Goal: Check status: Check status

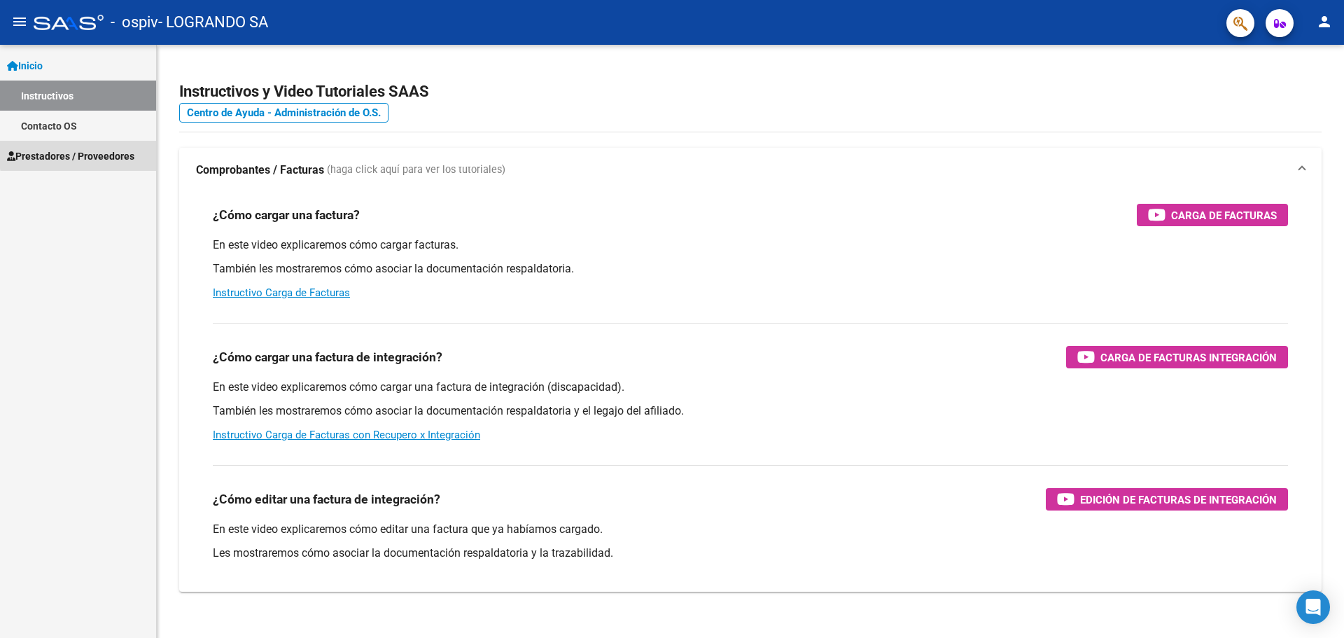
click at [106, 152] on span "Prestadores / Proveedores" at bounding box center [70, 155] width 127 height 15
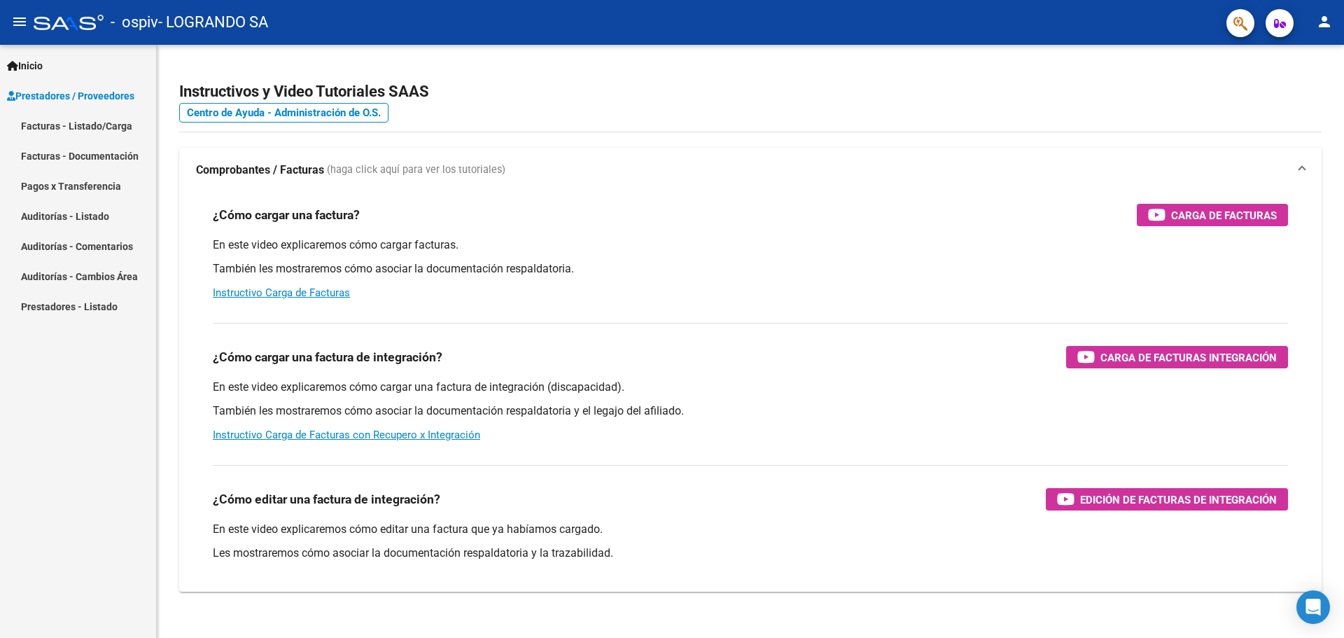
click at [79, 180] on link "Pagos x Transferencia" at bounding box center [78, 186] width 156 height 30
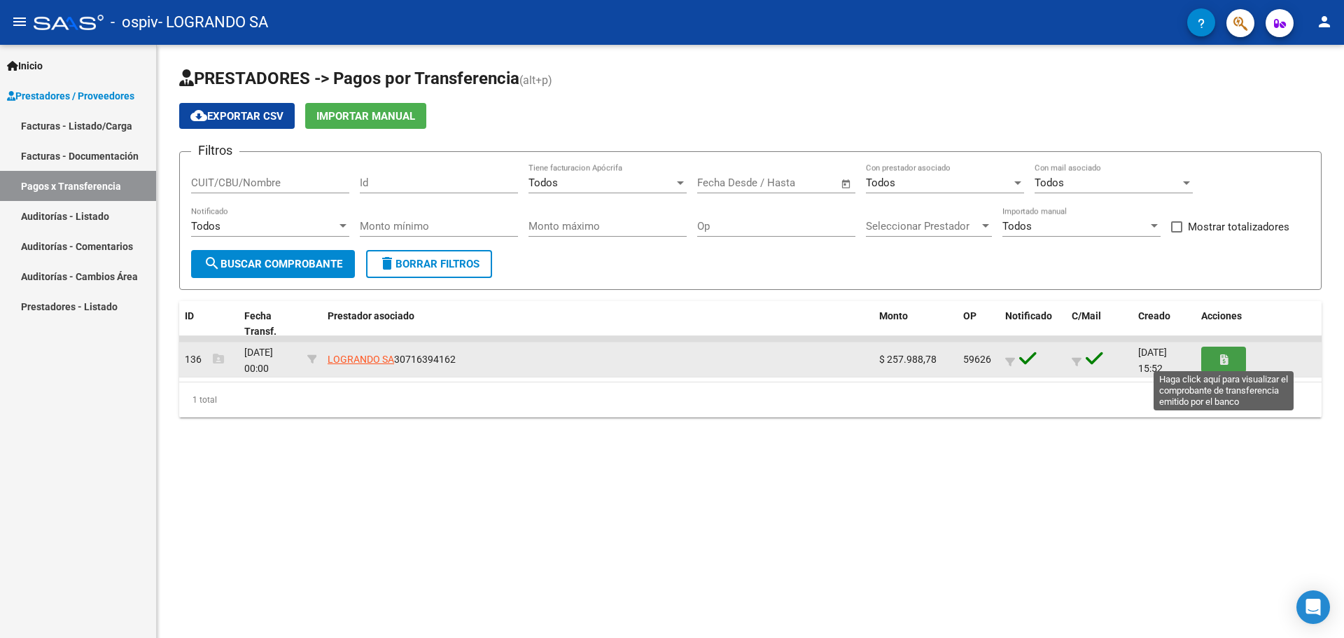
click at [1216, 360] on button "button" at bounding box center [1223, 359] width 45 height 26
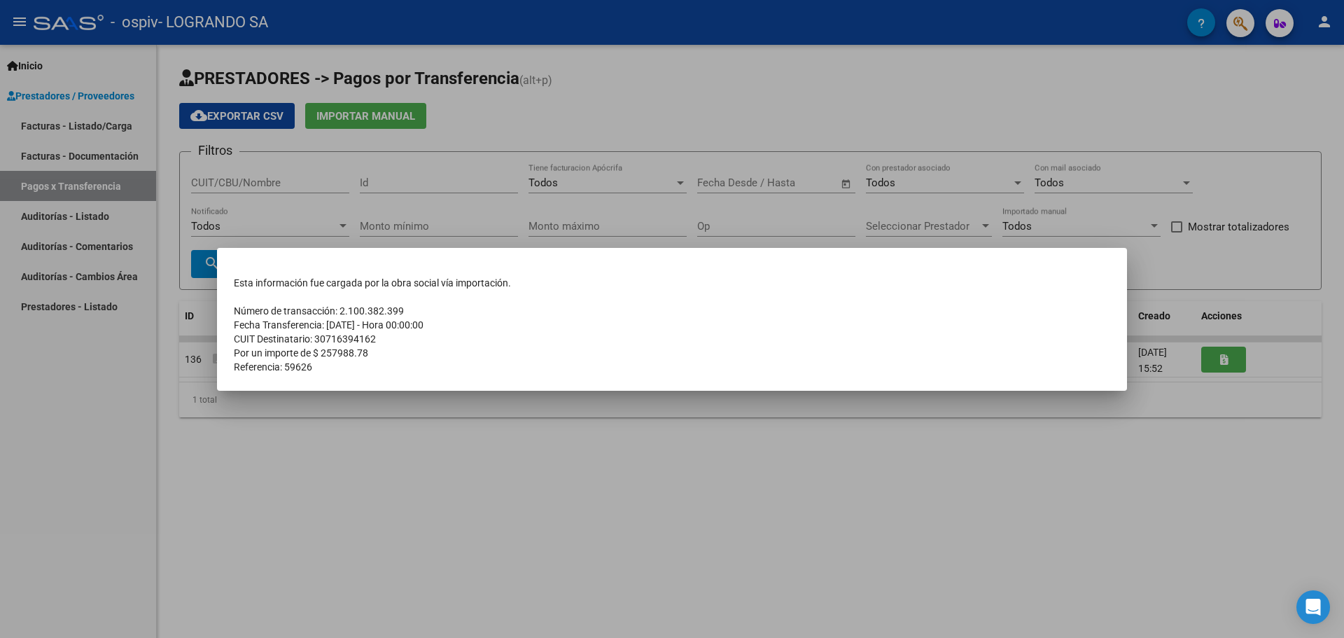
click at [684, 479] on div at bounding box center [672, 319] width 1344 height 638
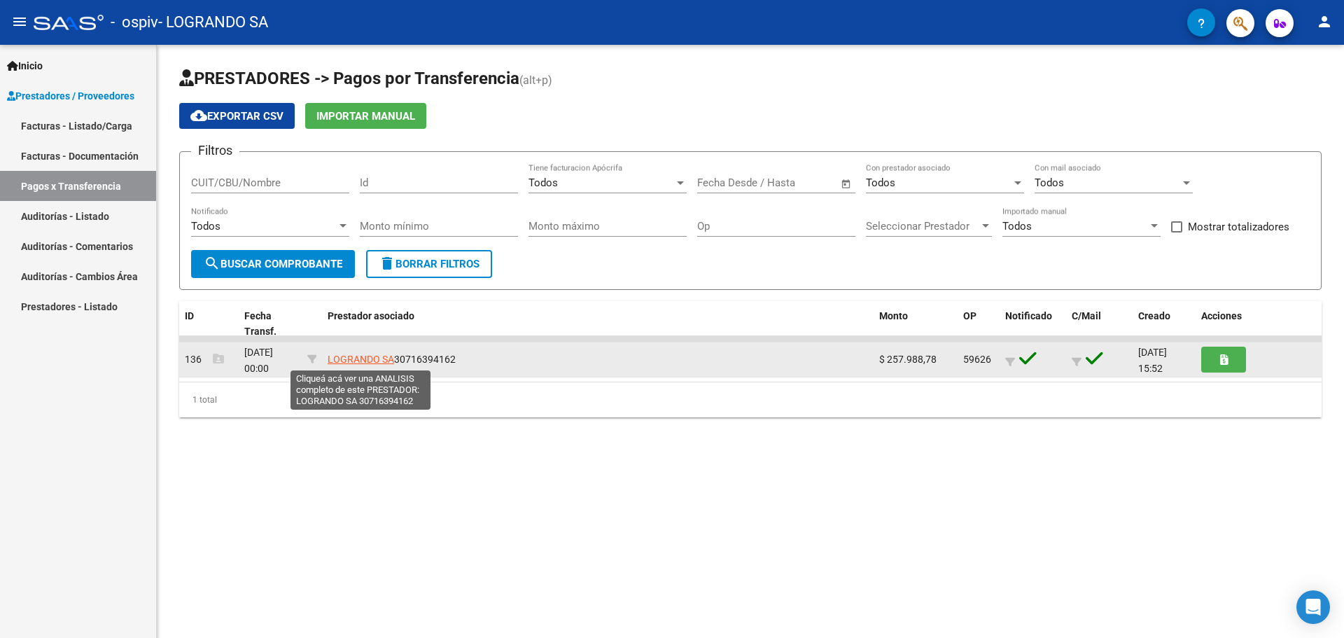
click at [361, 358] on span "LOGRANDO SA" at bounding box center [361, 358] width 66 height 11
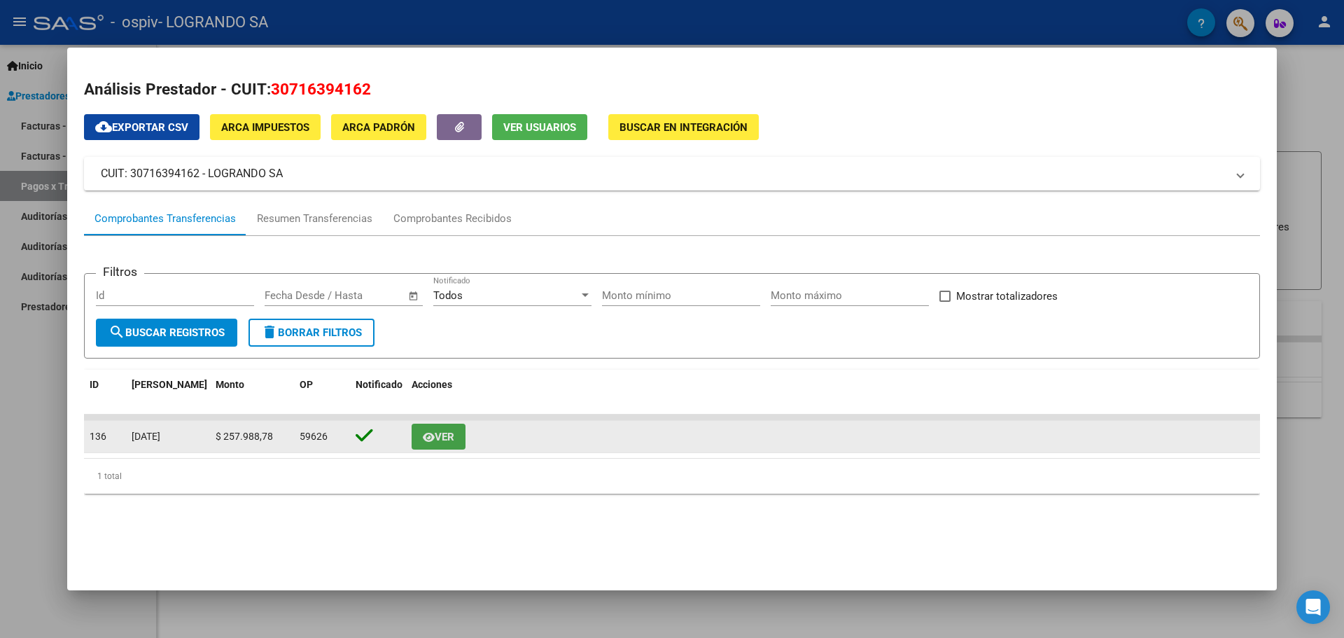
click at [423, 432] on icon "button" at bounding box center [429, 437] width 12 height 10
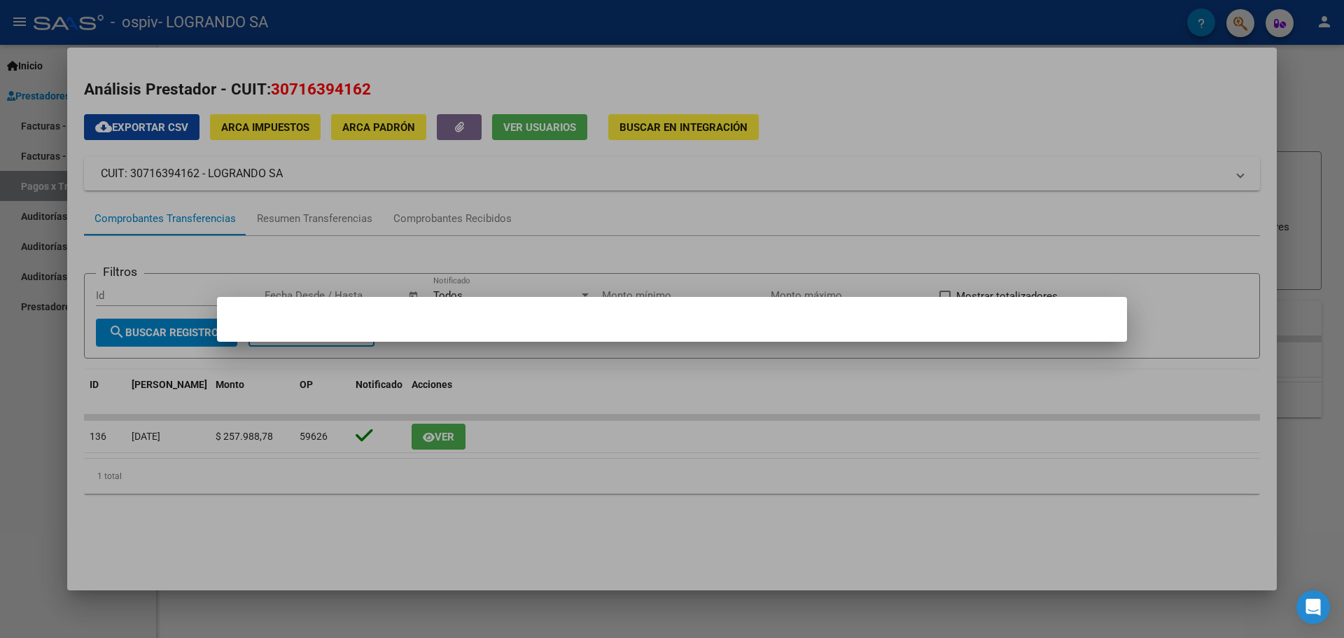
click at [441, 440] on div at bounding box center [672, 319] width 1344 height 638
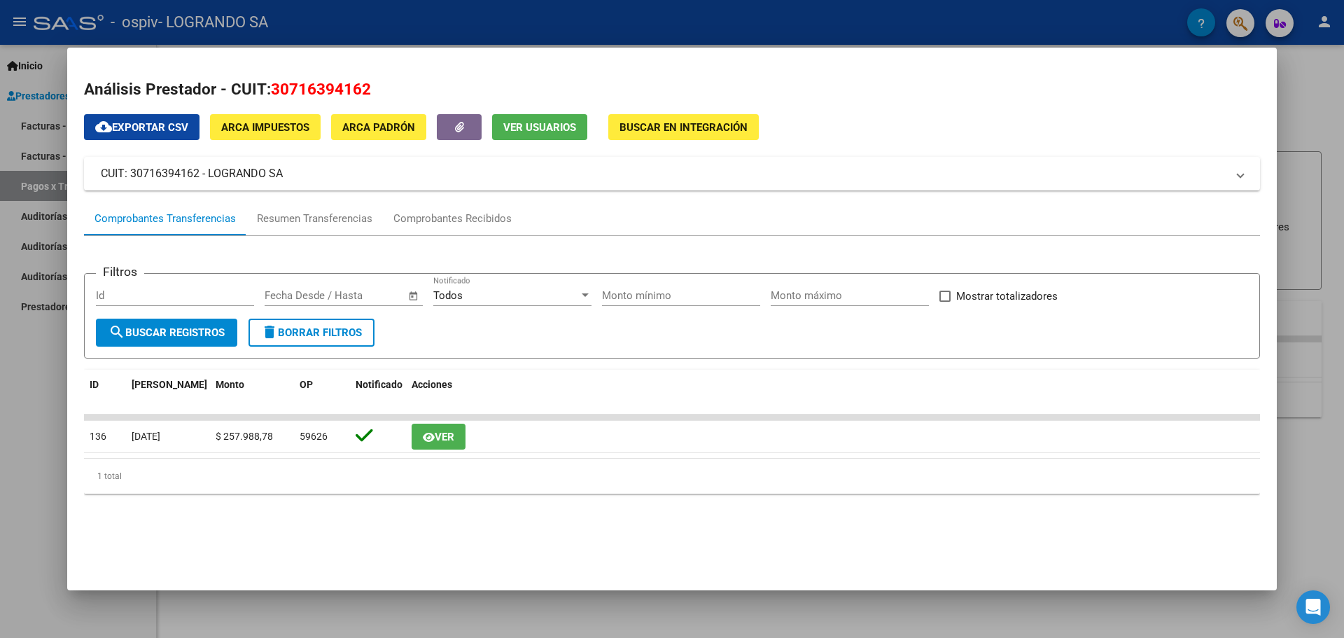
click at [441, 440] on span "Ver" at bounding box center [445, 436] width 20 height 13
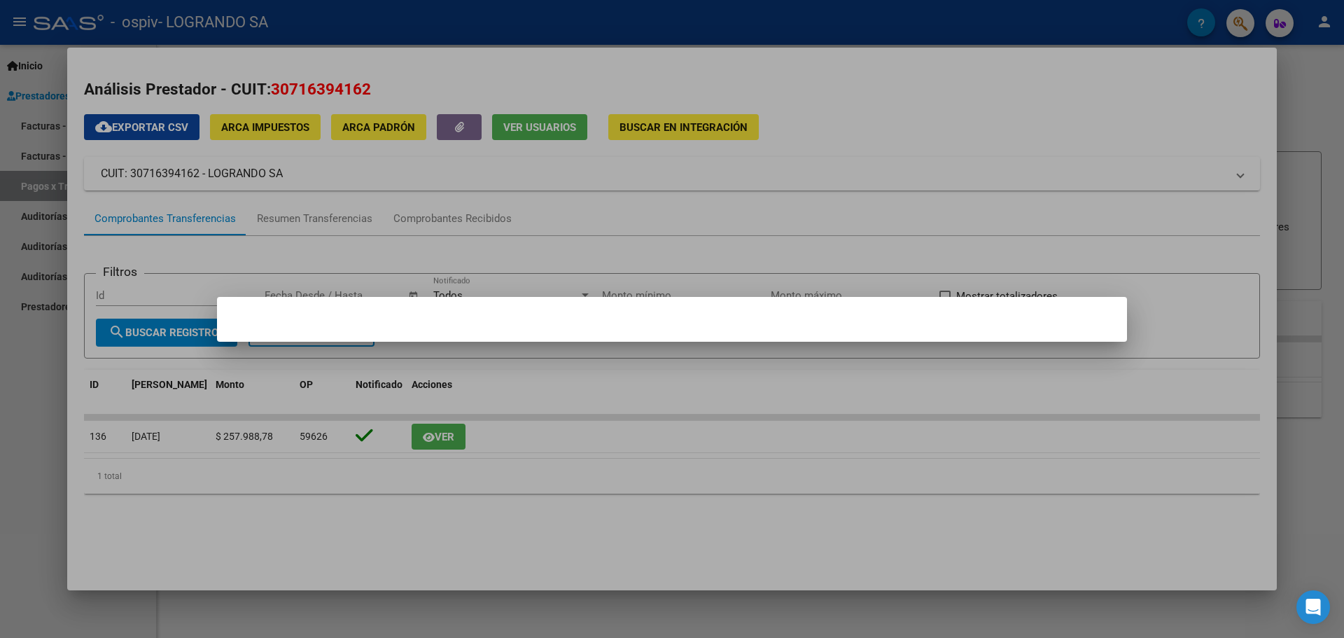
click at [441, 440] on div at bounding box center [672, 319] width 1344 height 638
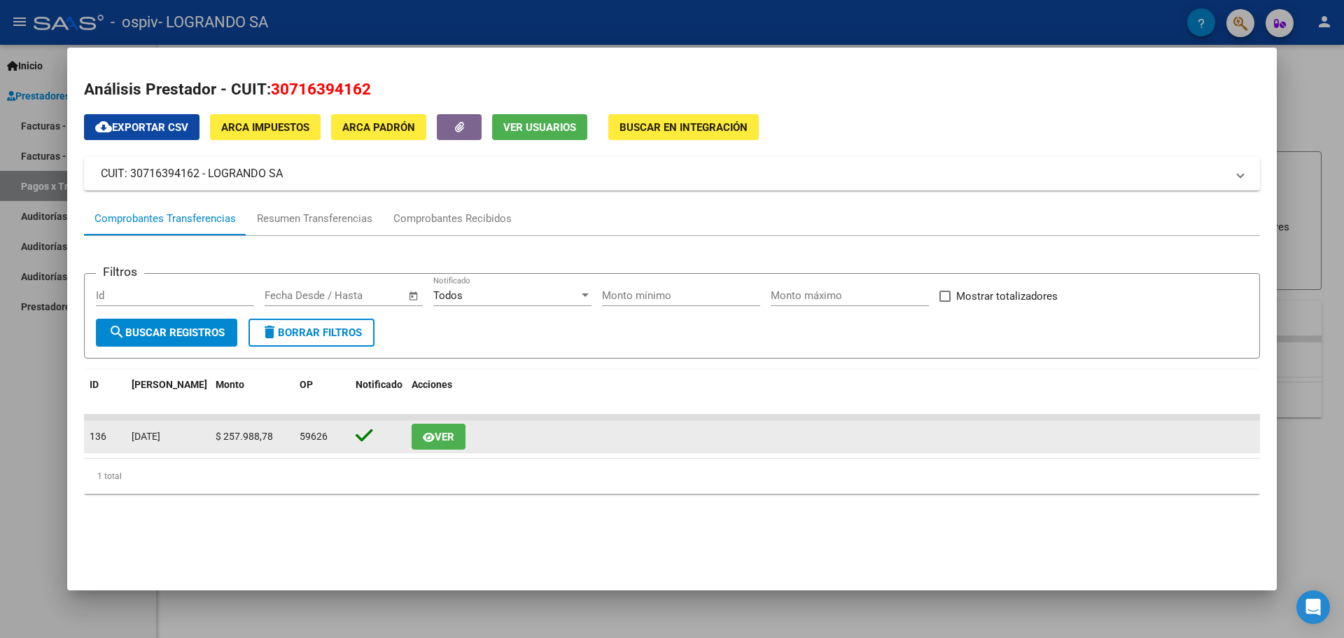
click at [185, 435] on div "[DATE]" at bounding box center [168, 436] width 73 height 16
click at [356, 440] on icon at bounding box center [364, 436] width 17 height 20
click at [361, 435] on icon at bounding box center [364, 436] width 17 height 20
click at [417, 435] on button "Ver" at bounding box center [439, 436] width 54 height 26
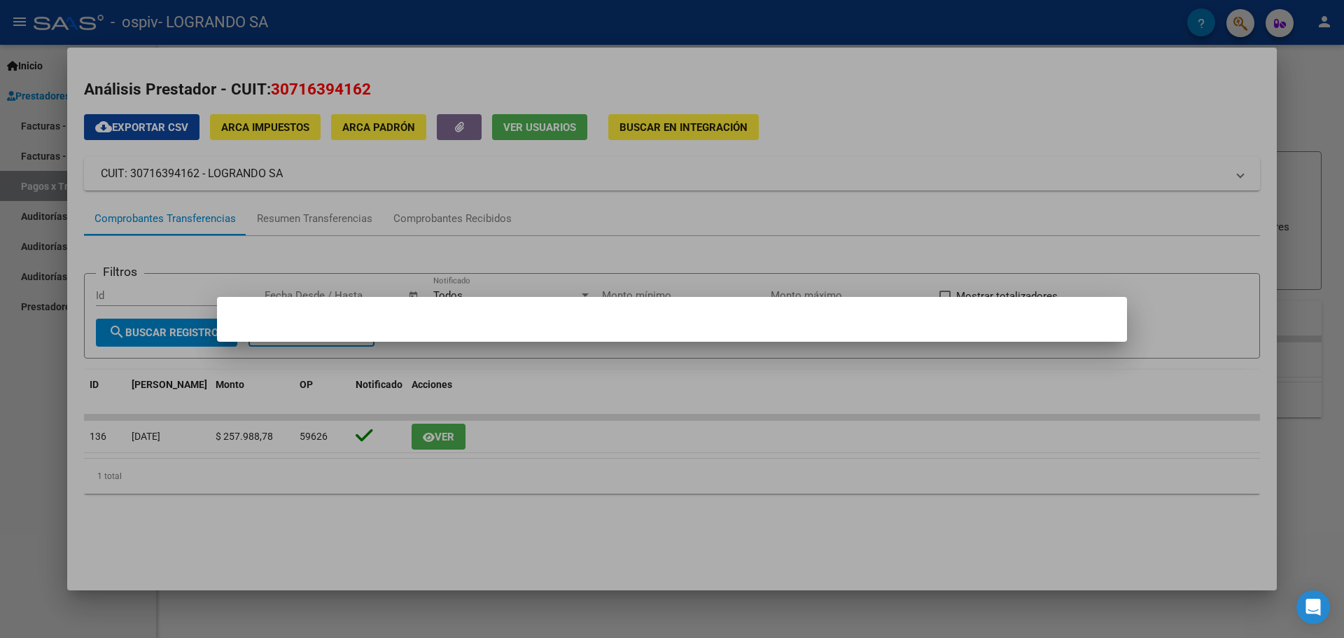
click at [491, 400] on div at bounding box center [672, 319] width 1344 height 638
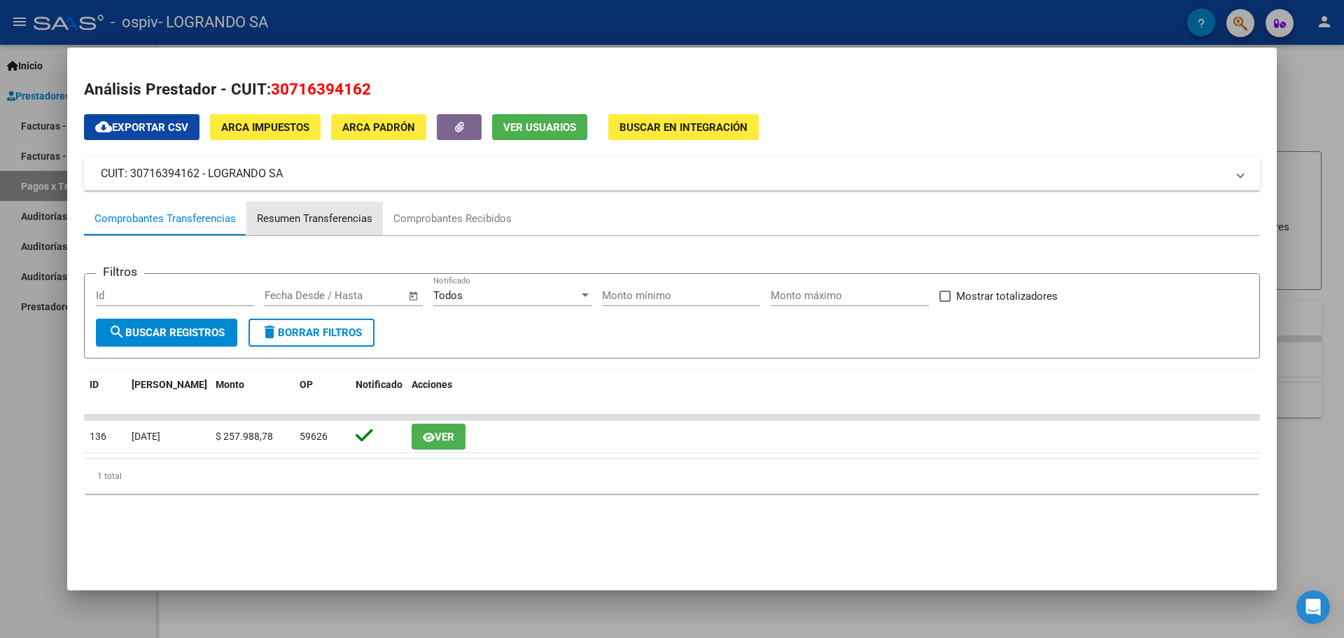
click at [324, 217] on div "Resumen Transferencias" at bounding box center [314, 219] width 115 height 16
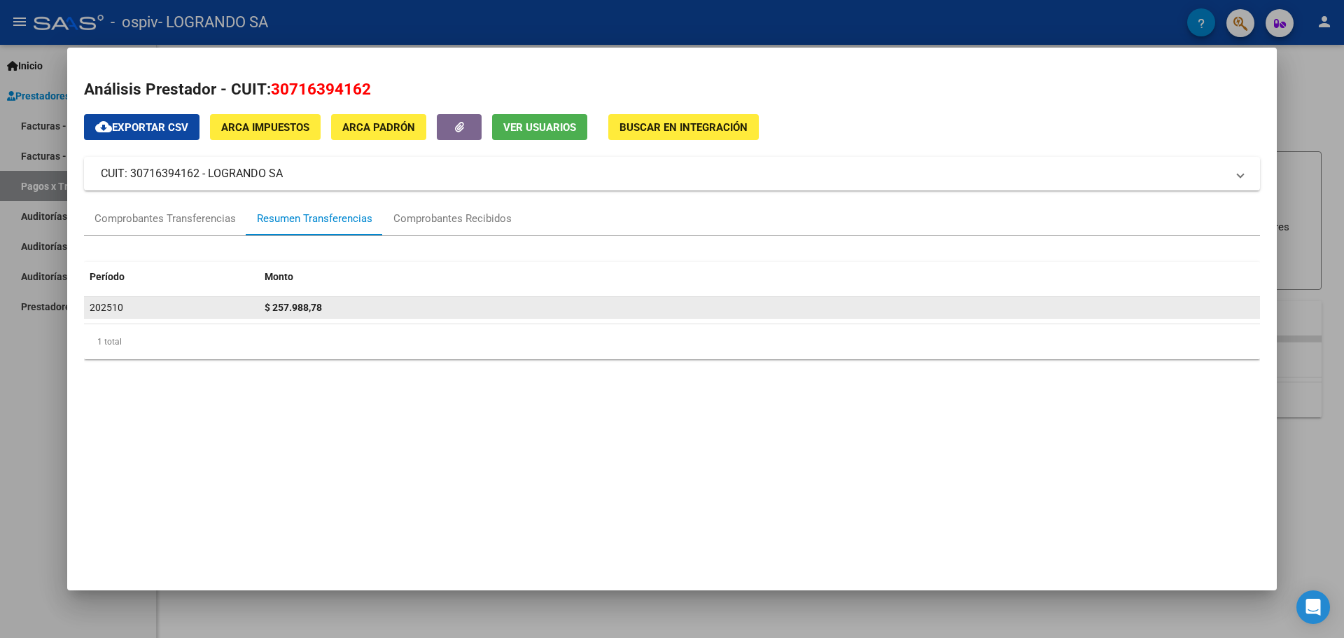
drag, startPoint x: 299, startPoint y: 309, endPoint x: 400, endPoint y: 279, distance: 105.4
click at [299, 309] on span "$ 257.988,78" at bounding box center [293, 307] width 57 height 11
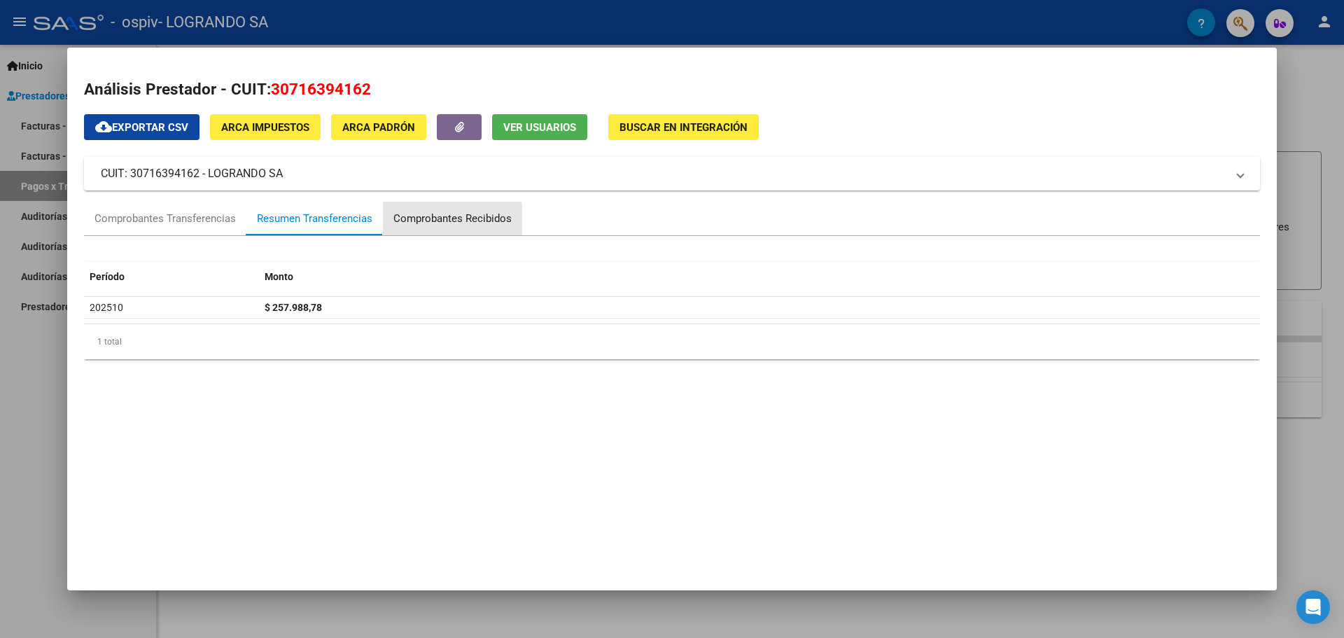
click at [437, 223] on div "Comprobantes Recibidos" at bounding box center [452, 219] width 118 height 16
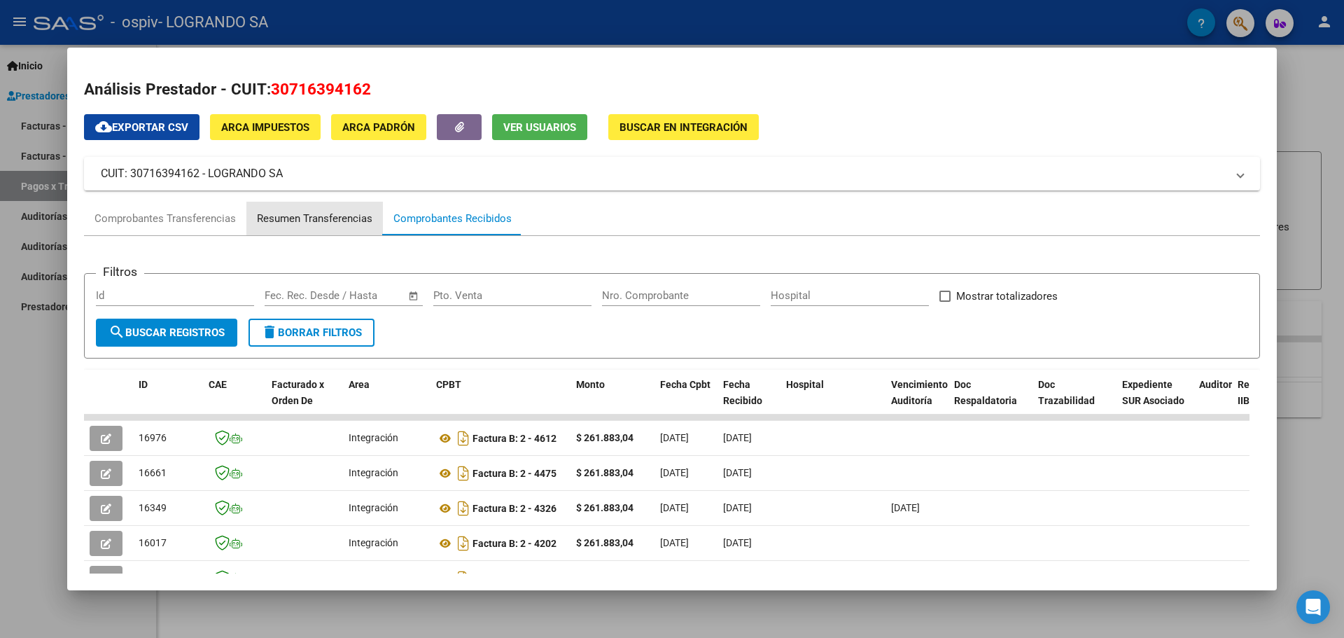
click at [319, 209] on div "Resumen Transferencias" at bounding box center [314, 219] width 136 height 34
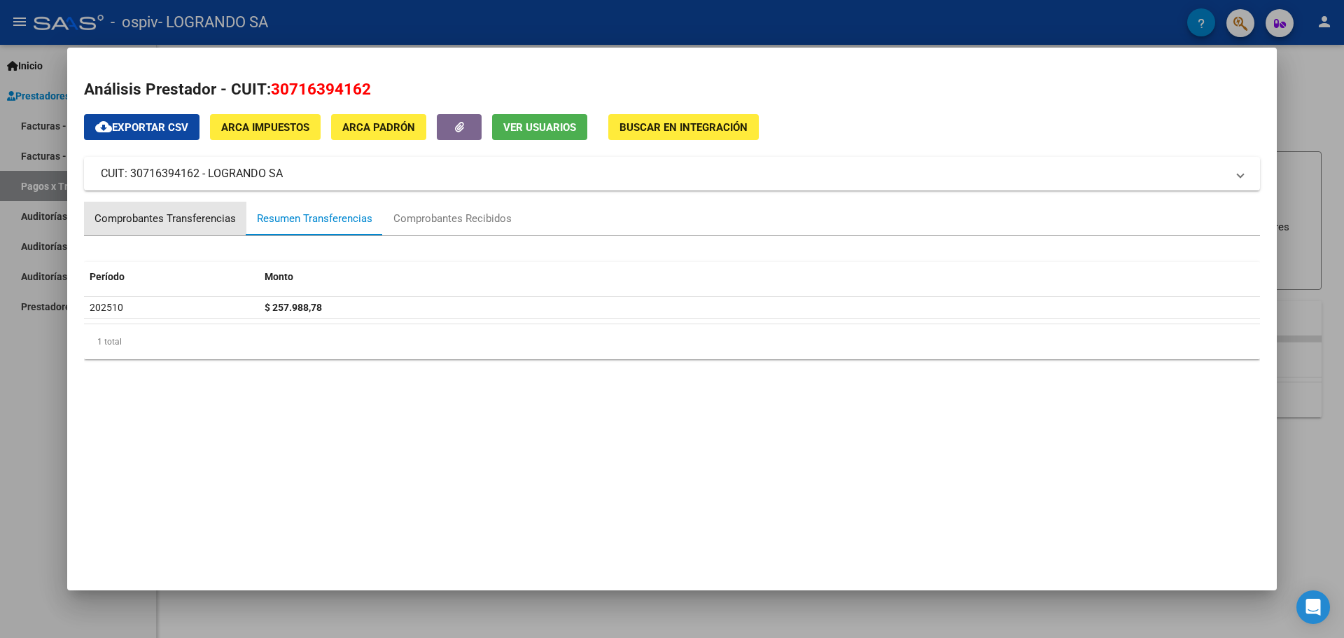
click at [184, 209] on div "Comprobantes Transferencias" at bounding box center [165, 219] width 162 height 34
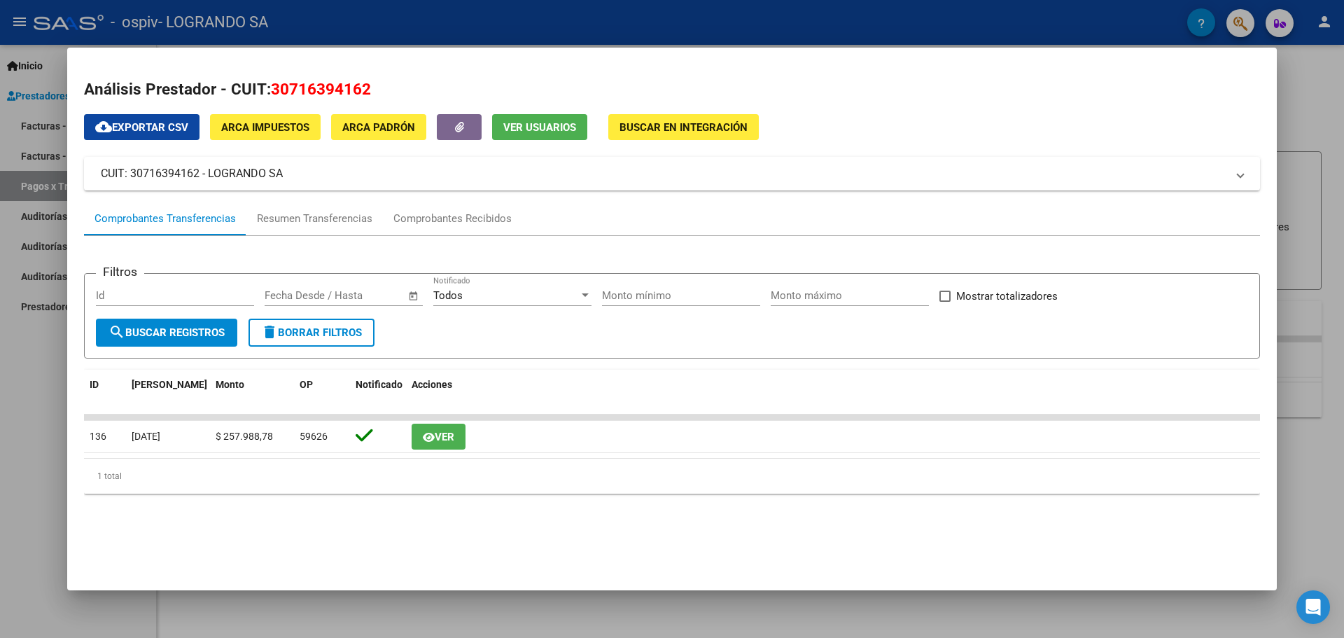
click at [166, 128] on span "cloud_download Exportar CSV" at bounding box center [141, 127] width 93 height 13
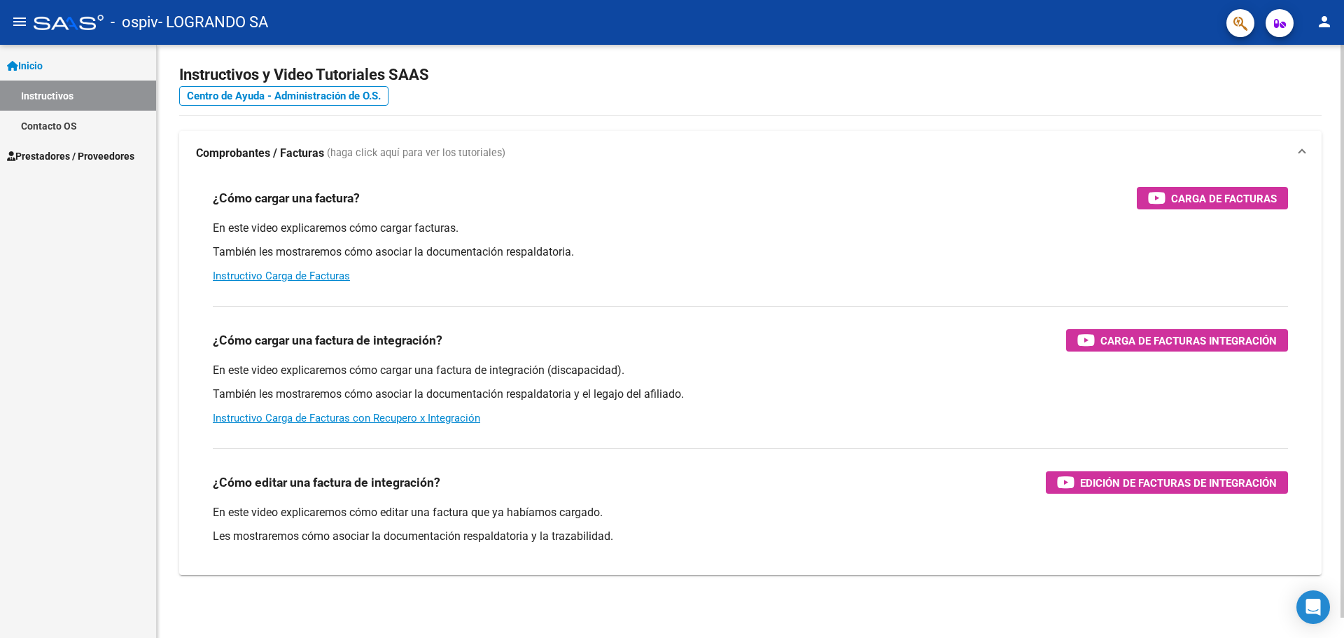
scroll to position [21, 0]
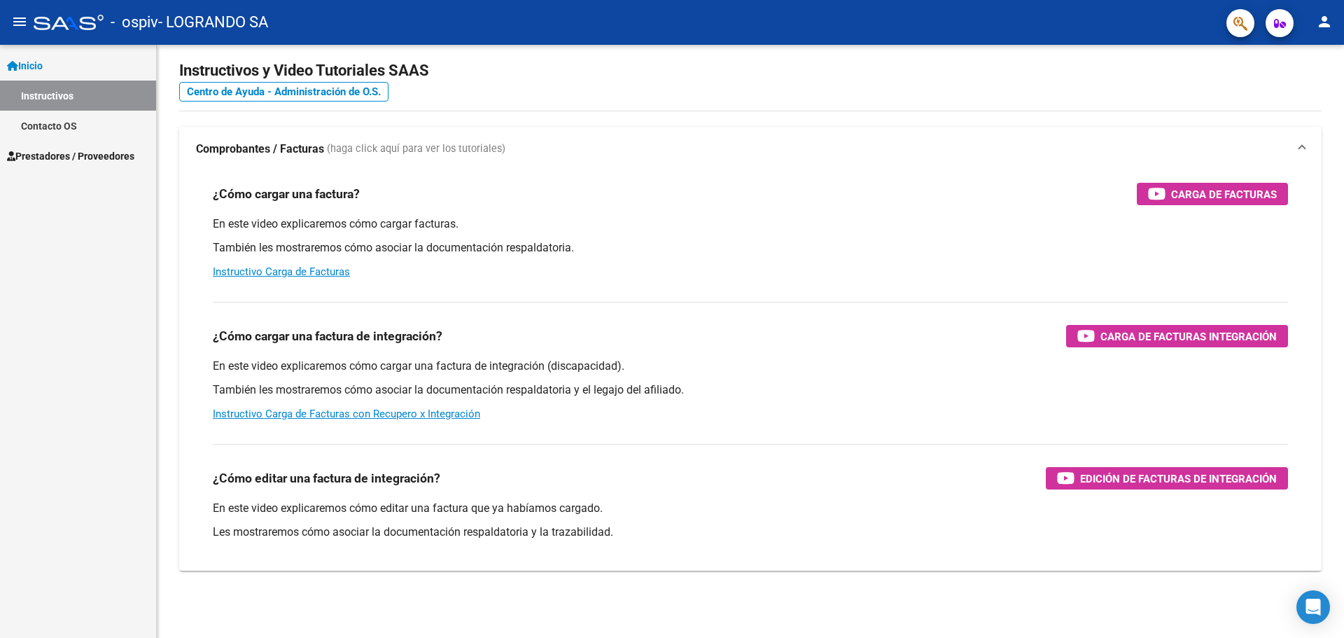
click at [52, 153] on span "Prestadores / Proveedores" at bounding box center [70, 155] width 127 height 15
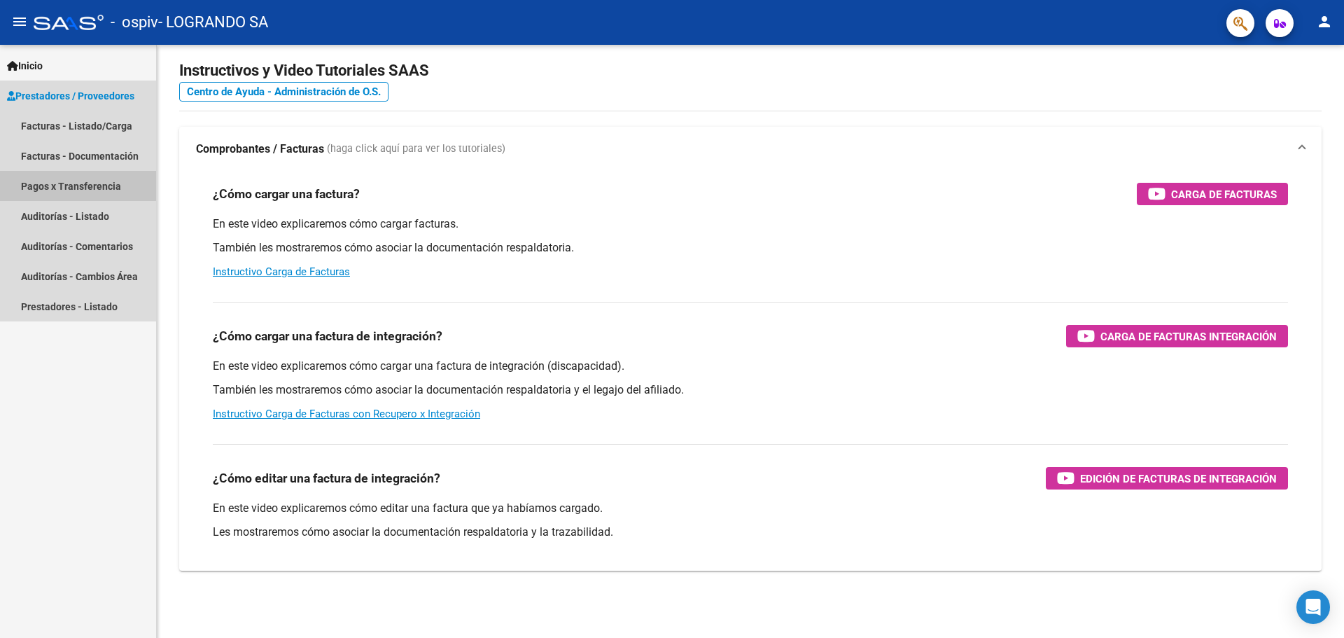
click at [46, 183] on link "Pagos x Transferencia" at bounding box center [78, 186] width 156 height 30
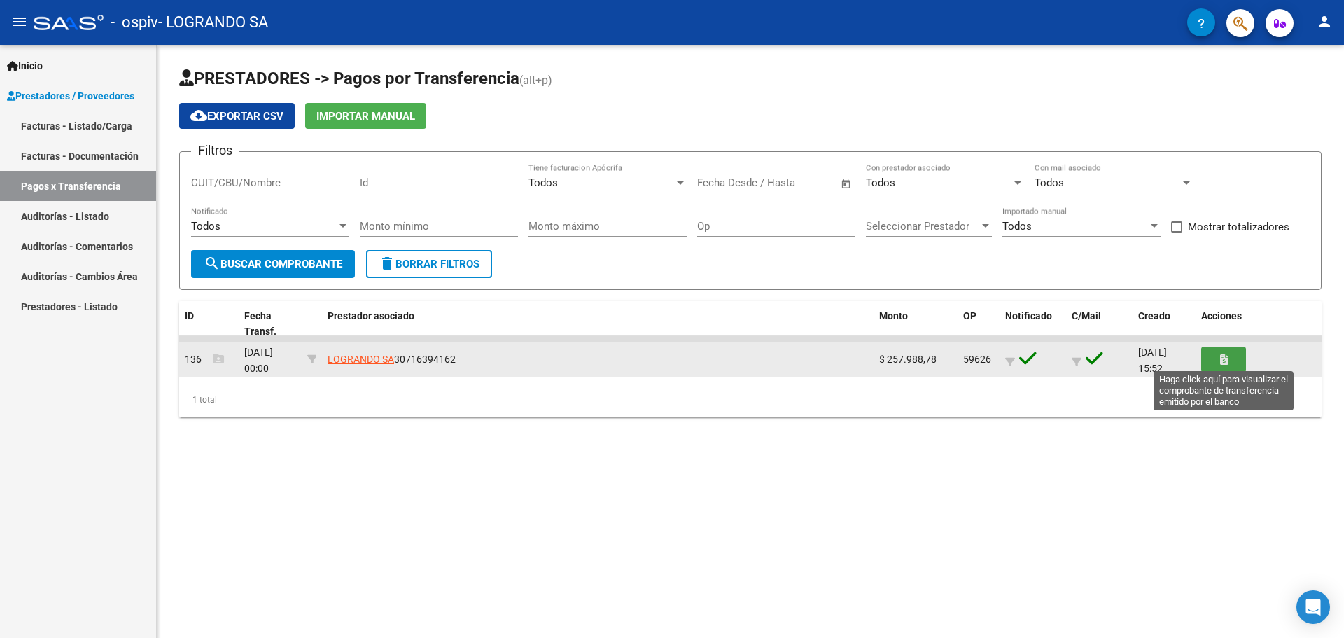
click at [1225, 354] on icon "button" at bounding box center [1224, 359] width 8 height 10
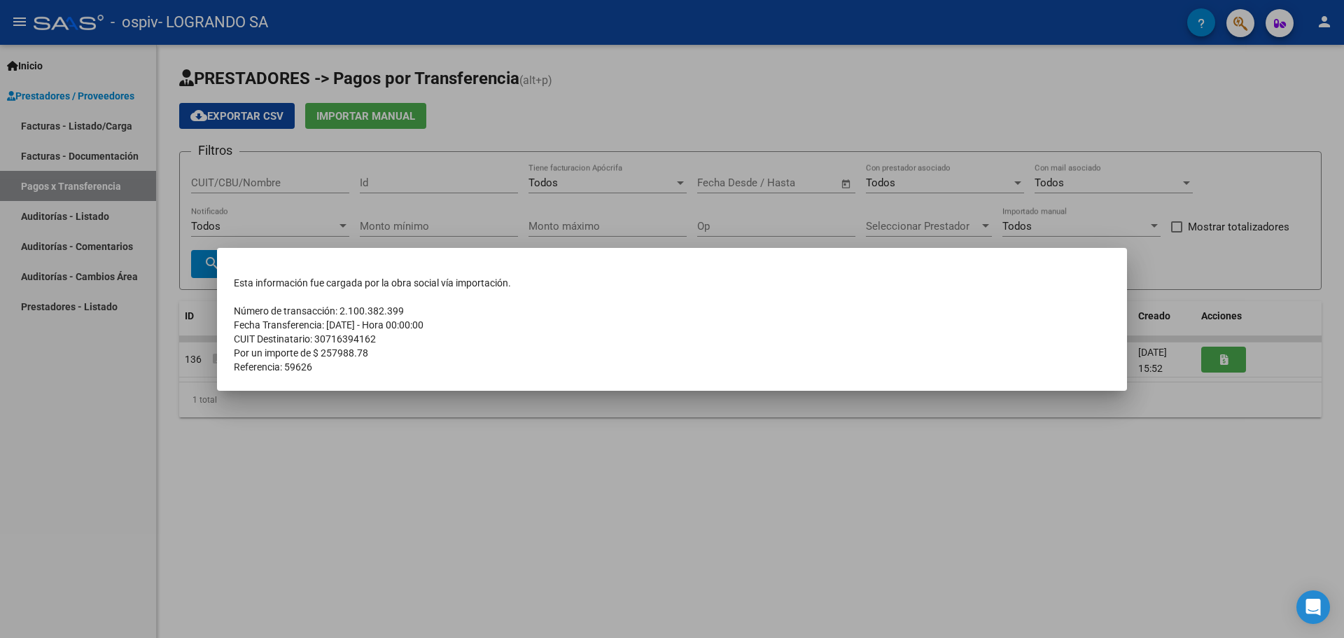
click at [487, 515] on div at bounding box center [672, 319] width 1344 height 638
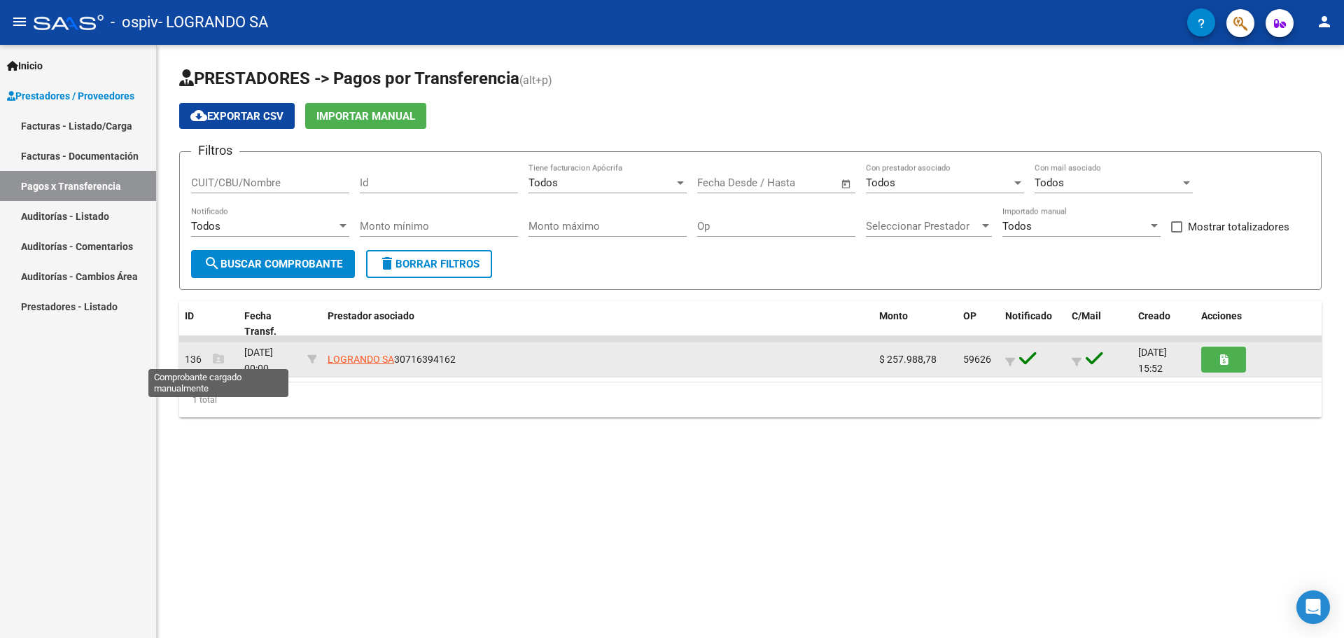
click at [213, 357] on icon at bounding box center [218, 358] width 11 height 11
drag, startPoint x: 361, startPoint y: 358, endPoint x: 239, endPoint y: 356, distance: 121.8
click at [239, 356] on div "136 01/10/2025 00:00 LOGRANDO SA 30716394162 $ 257.988,78 59626 08/10/2025 15:52" at bounding box center [750, 359] width 1142 height 35
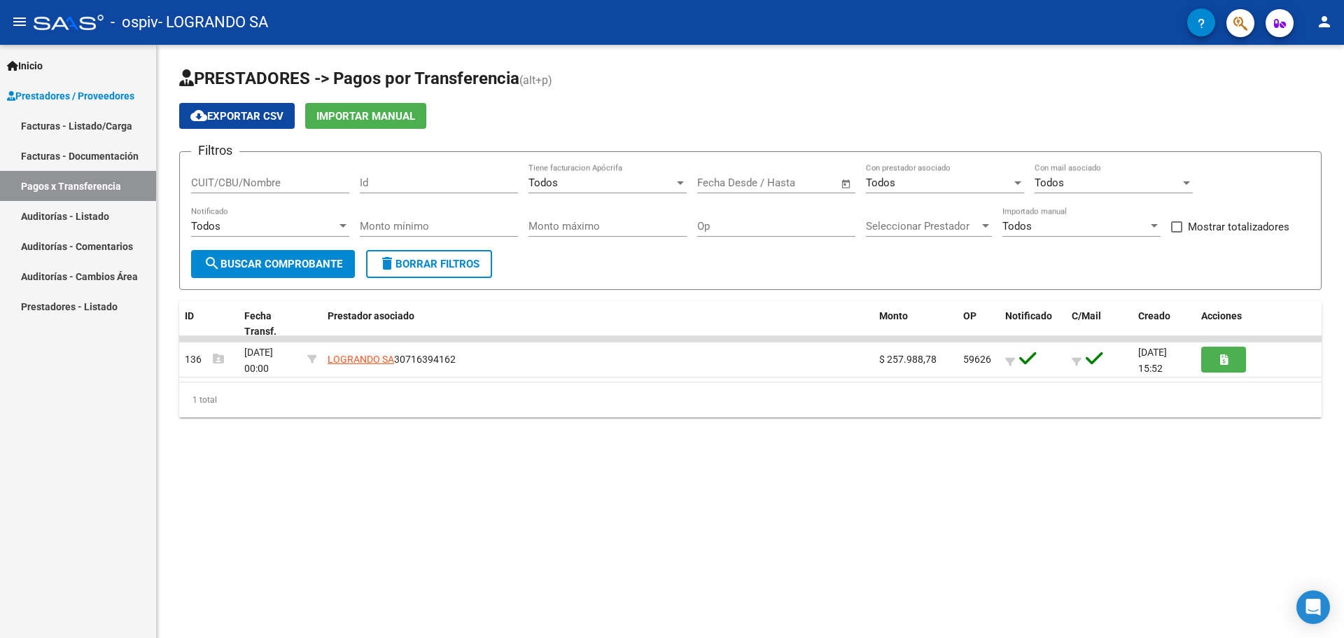
click at [286, 428] on div "PRESTADORES -> Pagos por Transferencia (alt+p) cloud_download Exportar CSV Impo…" at bounding box center [750, 253] width 1187 height 417
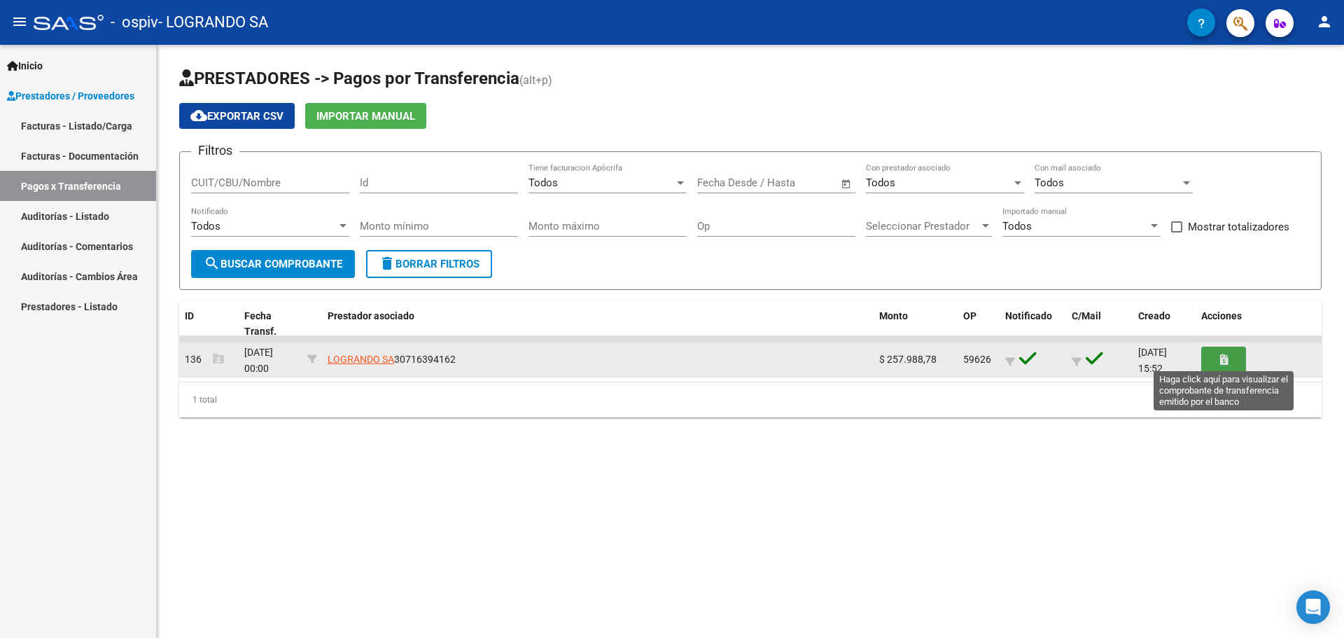
click at [1206, 361] on button "button" at bounding box center [1223, 359] width 45 height 26
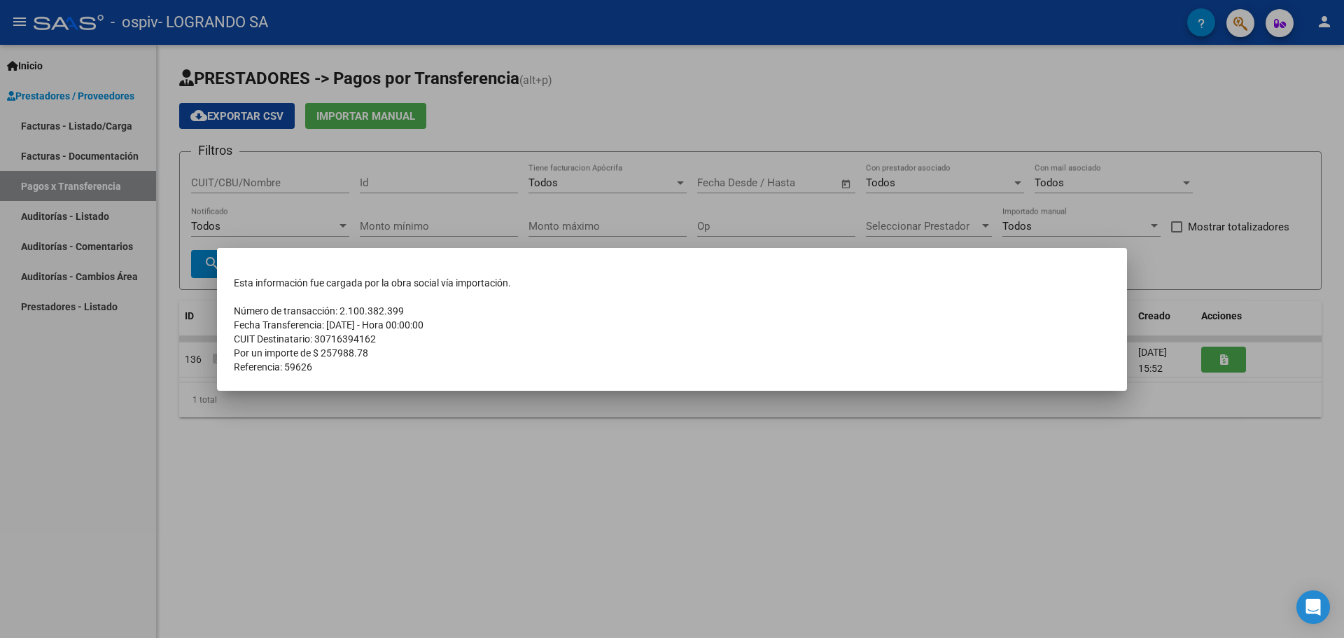
click at [795, 471] on div at bounding box center [672, 319] width 1344 height 638
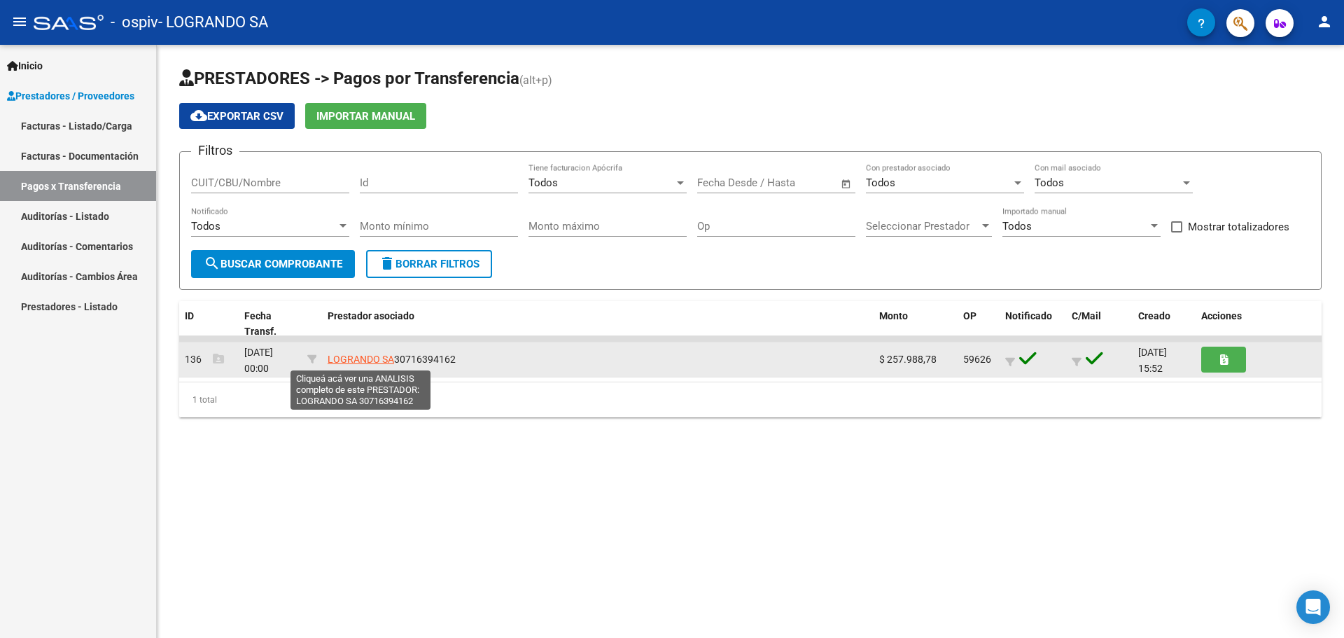
click at [365, 363] on span "LOGRANDO SA" at bounding box center [361, 358] width 66 height 11
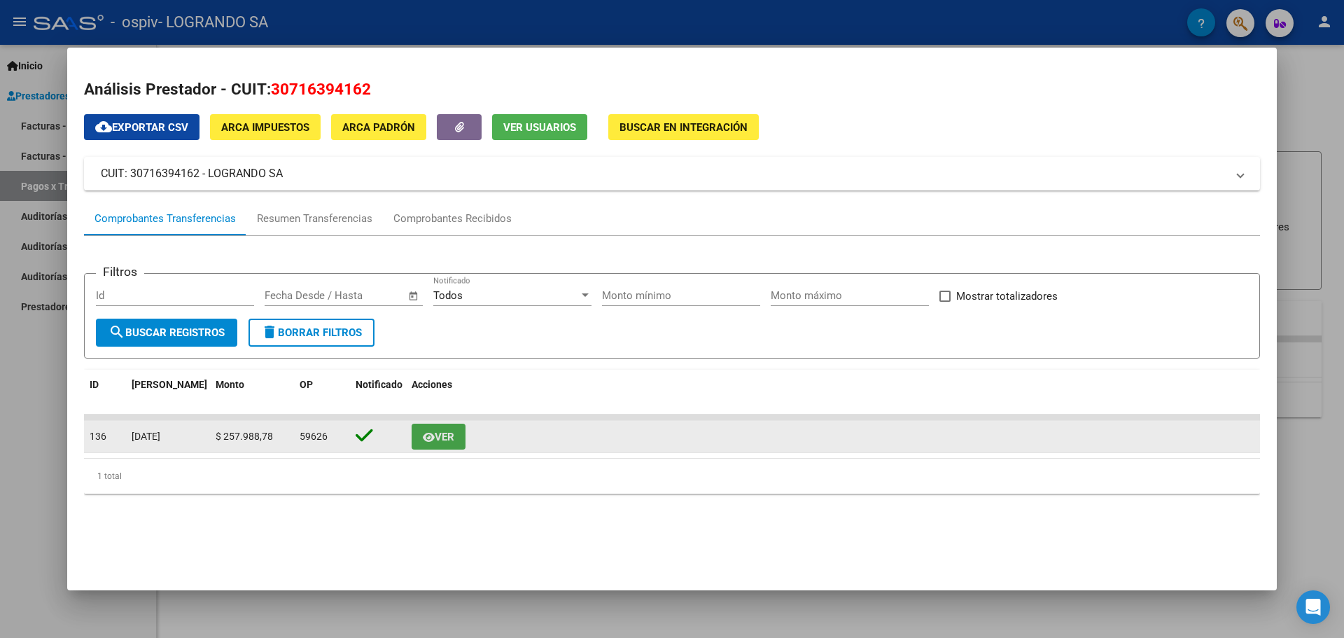
click at [444, 428] on button "Ver" at bounding box center [439, 436] width 54 height 26
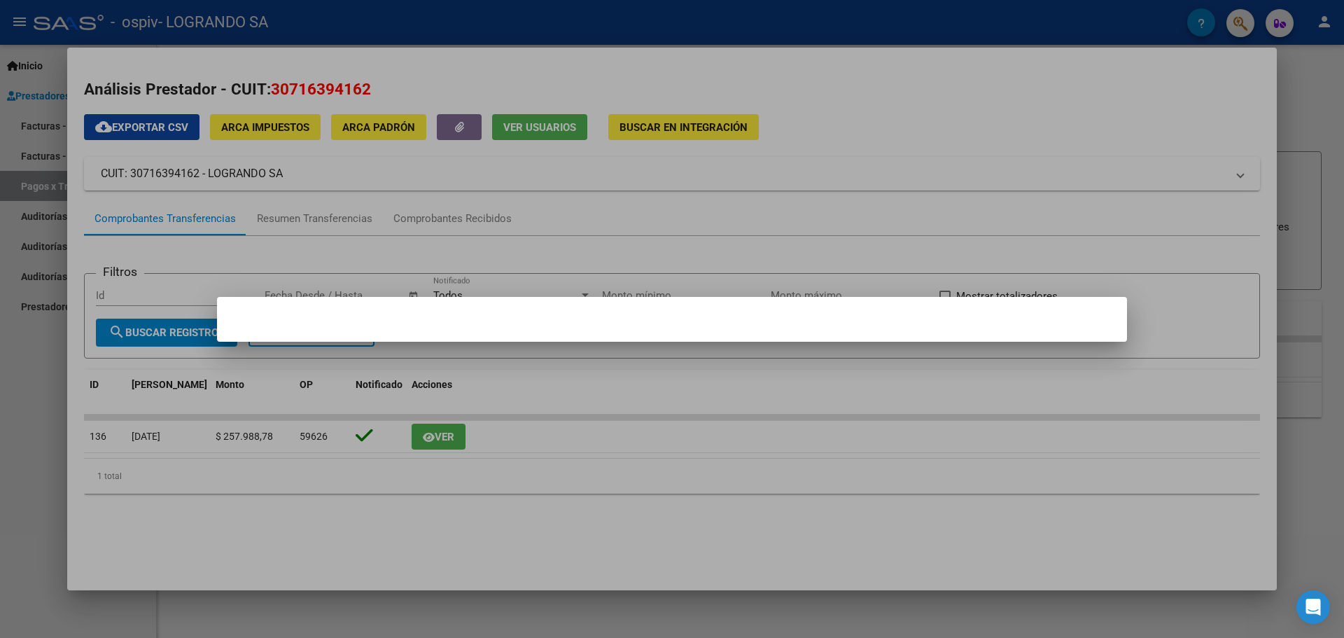
click at [534, 323] on mat-dialog-content at bounding box center [672, 319] width 910 height 11
click at [358, 431] on div at bounding box center [672, 319] width 1344 height 638
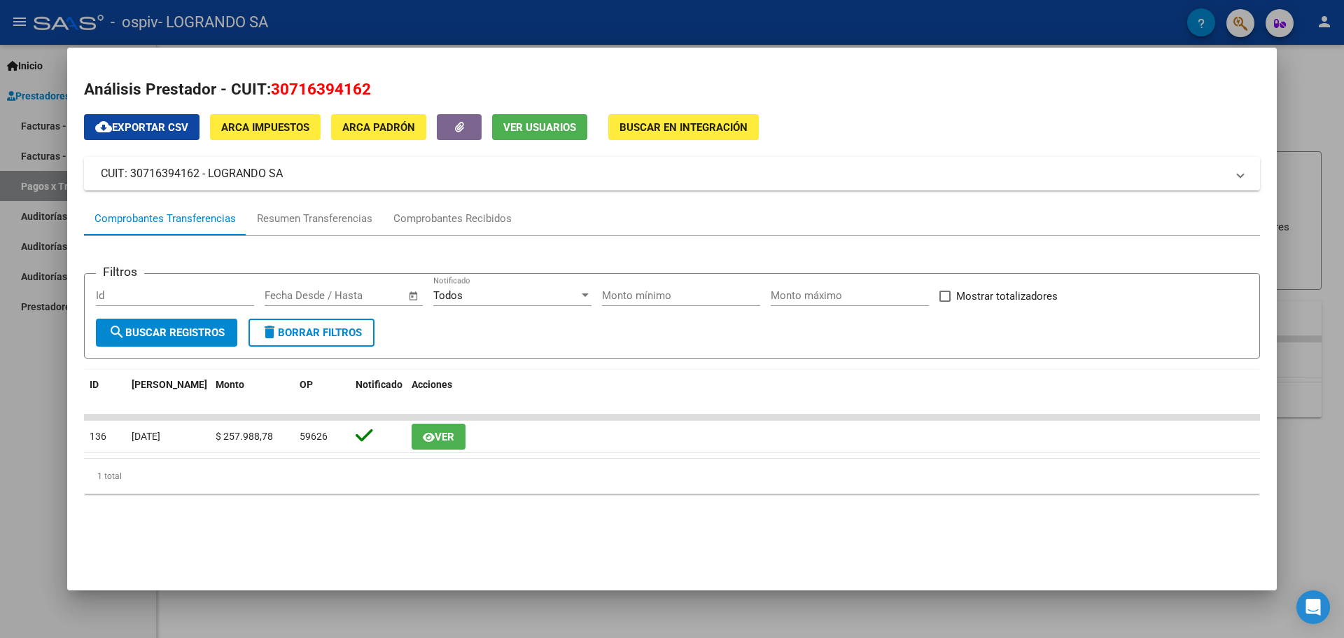
click at [477, 185] on mat-expansion-panel-header "CUIT: 30716394162 - LOGRANDO SA" at bounding box center [672, 174] width 1176 height 34
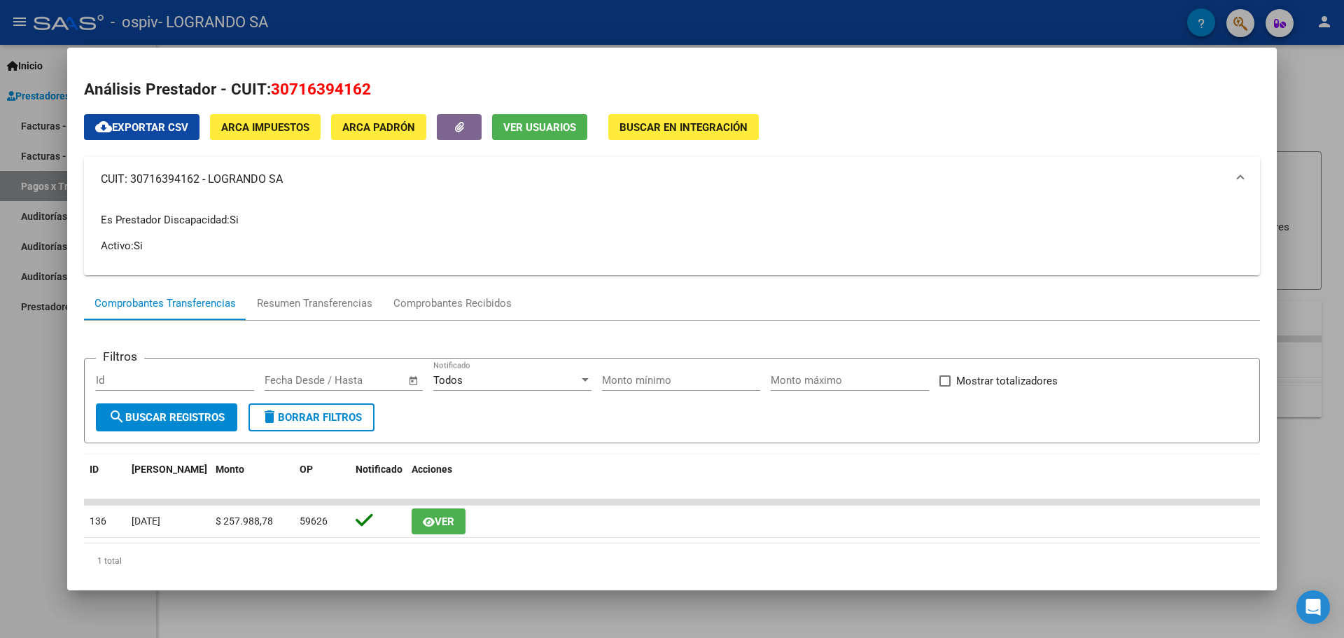
click at [477, 185] on mat-panel-title "CUIT: 30716394162 - LOGRANDO SA" at bounding box center [663, 179] width 1125 height 17
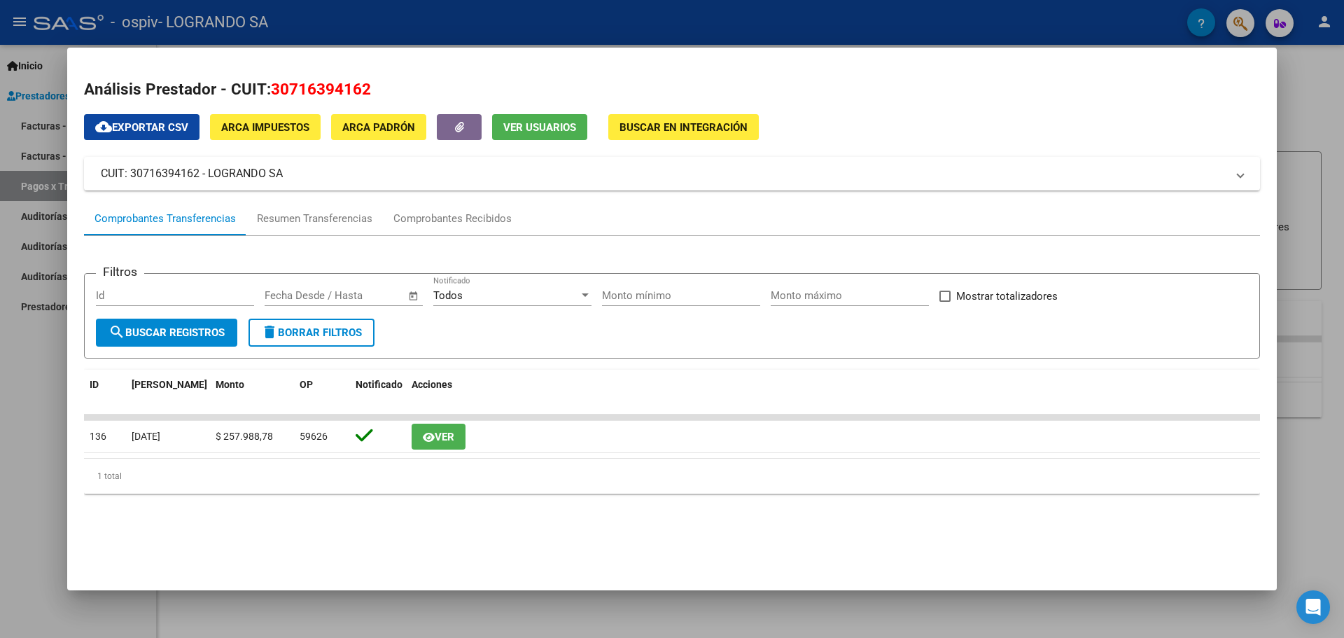
click at [35, 195] on div at bounding box center [672, 319] width 1344 height 638
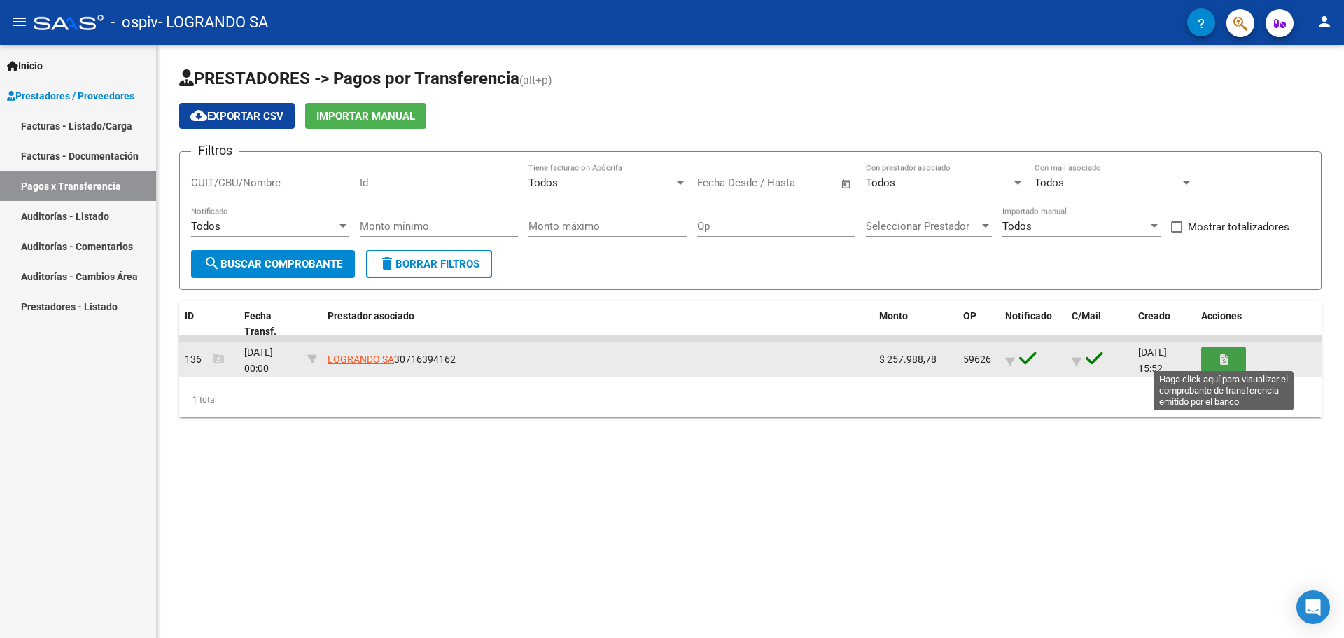
click at [1220, 358] on icon "button" at bounding box center [1224, 359] width 8 height 10
